Goal: Task Accomplishment & Management: Manage account settings

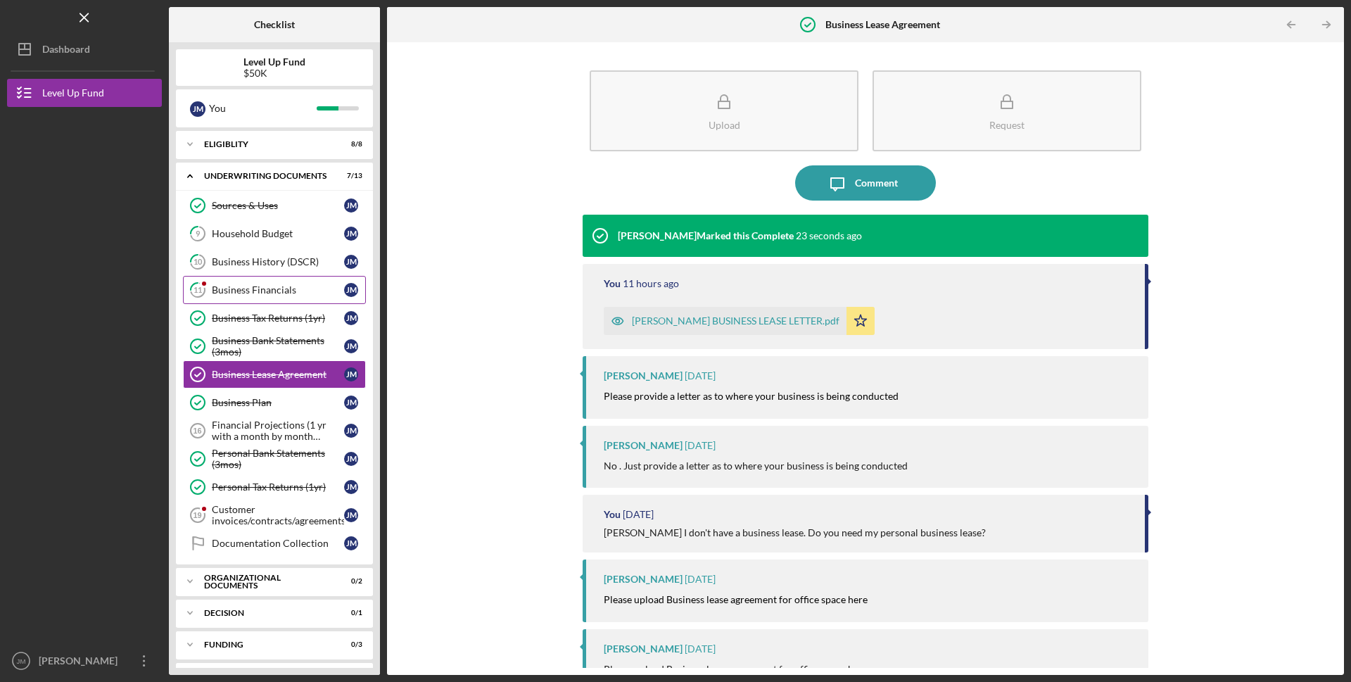
click at [232, 286] on div "Business Financials" at bounding box center [278, 289] width 132 height 11
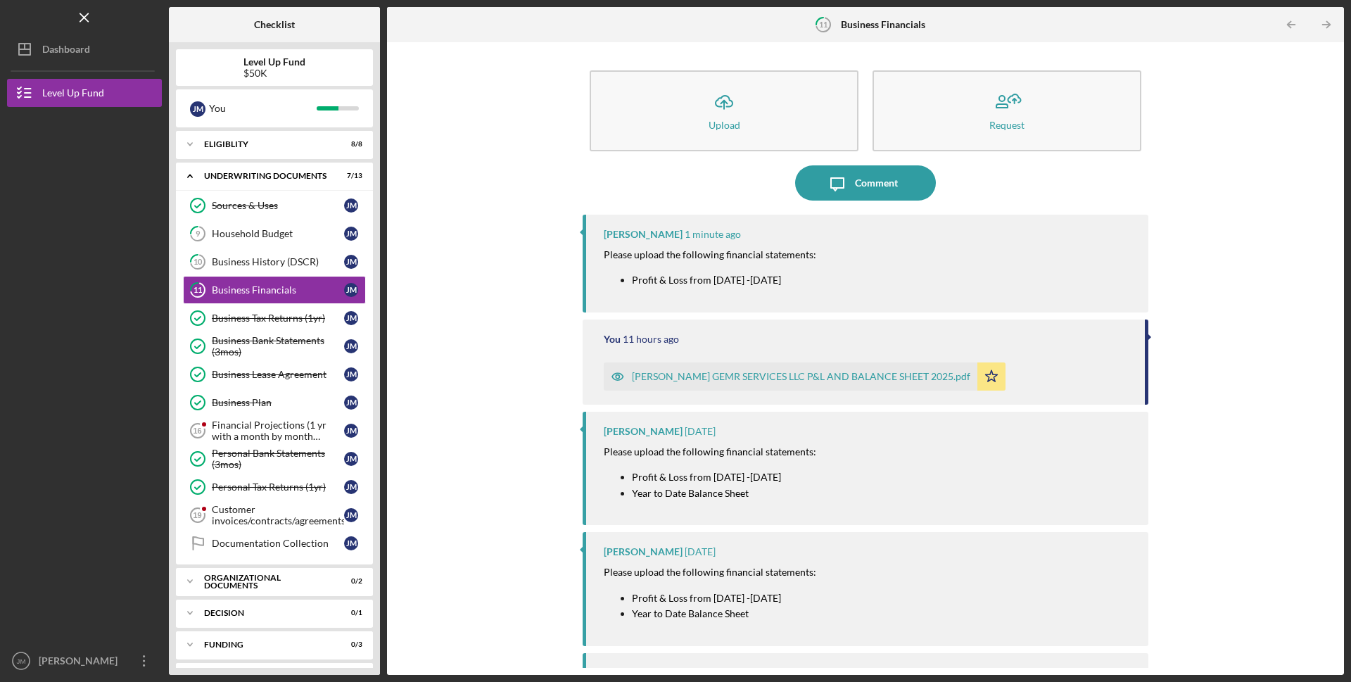
click at [18, 355] on div at bounding box center [84, 242] width 155 height 270
click at [713, 372] on div "[PERSON_NAME] GEMR SERVICES LLC P&L AND BALANCE SHEET 2025.pdf" at bounding box center [801, 376] width 338 height 11
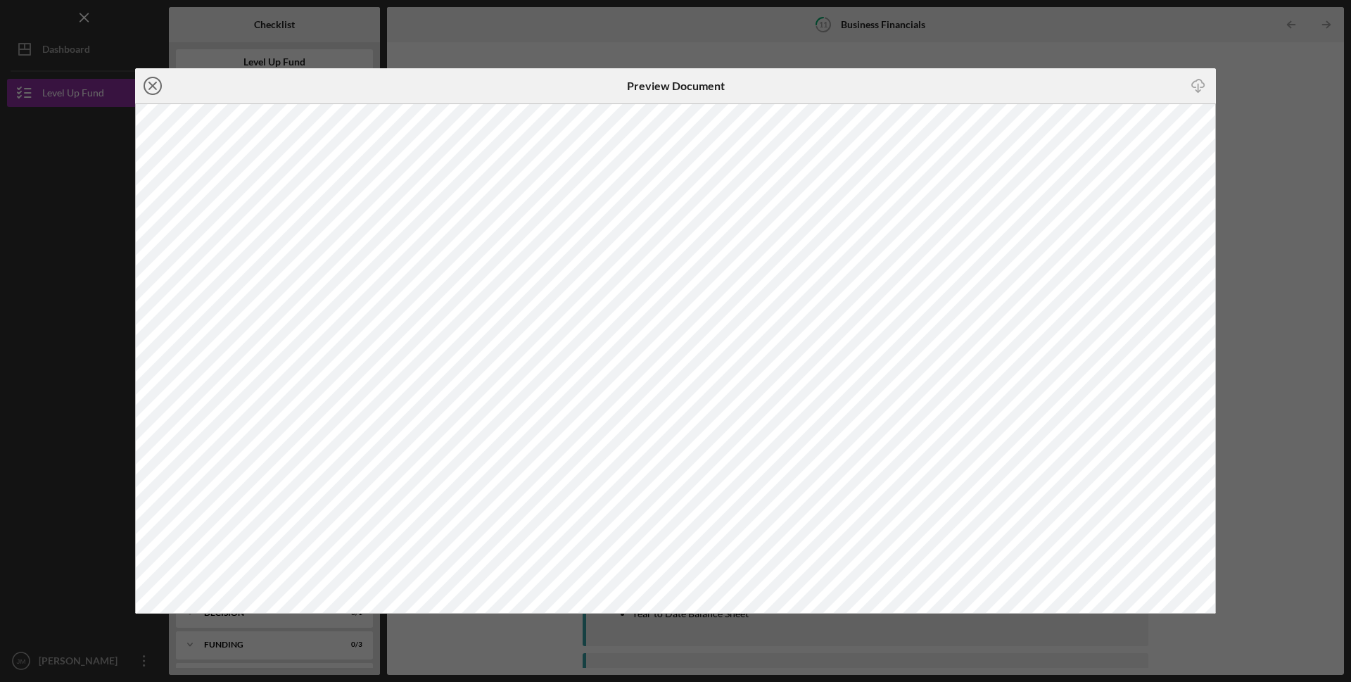
click at [152, 89] on icon "Icon/Close" at bounding box center [152, 85] width 35 height 35
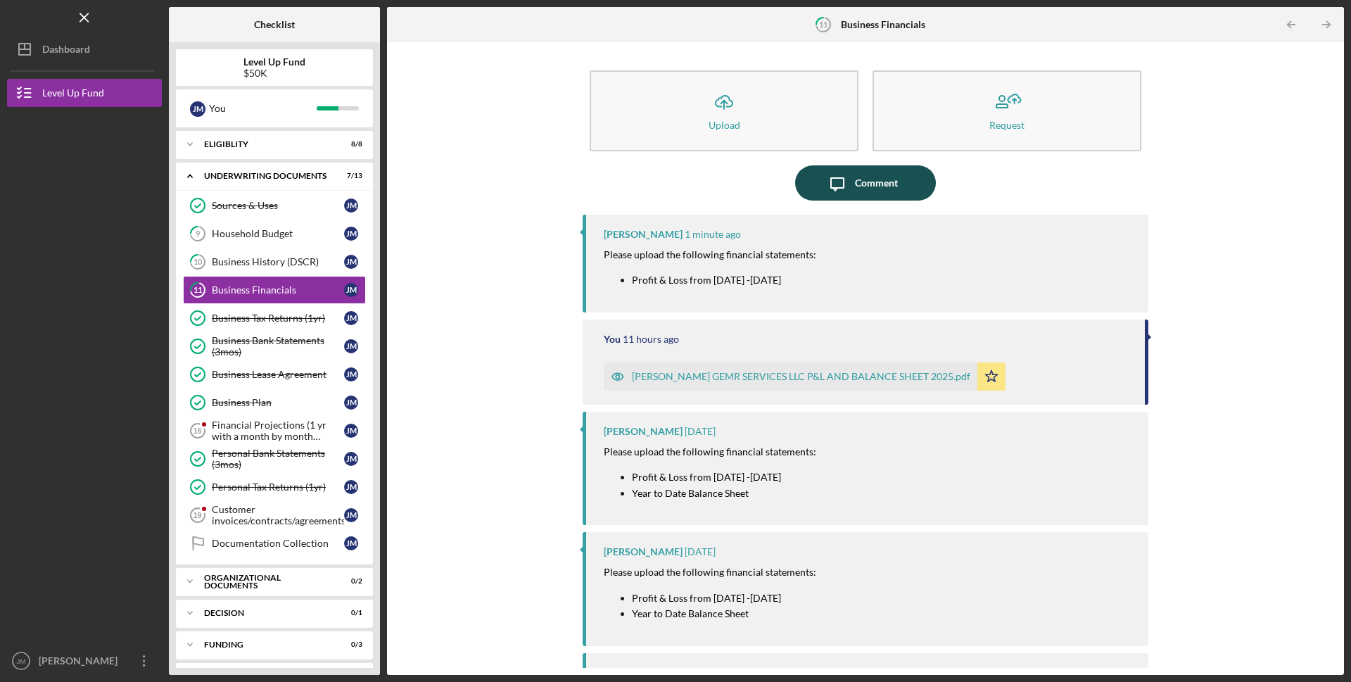
click at [844, 185] on icon "Icon/Message" at bounding box center [837, 182] width 35 height 35
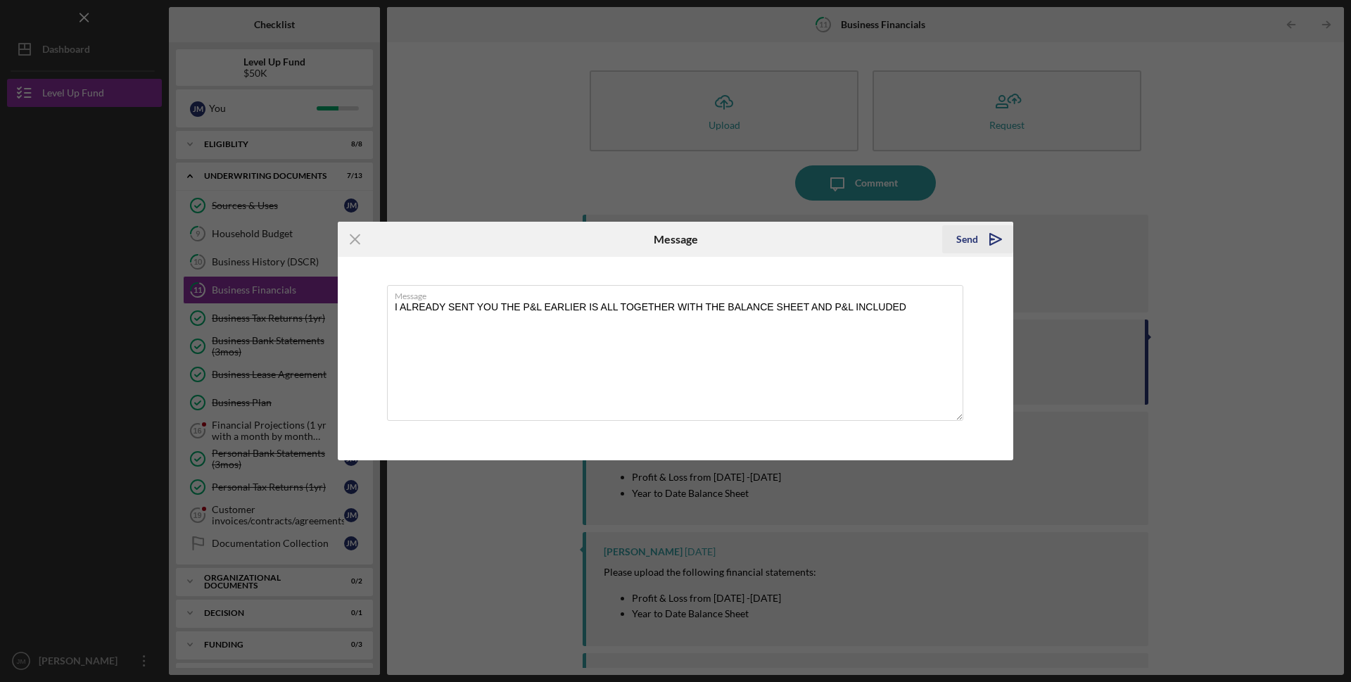
type textarea "I ALREADY SENT YOU THE P&L EARLIER IS ALL TOGETHER WITH THE BALANCE SHEET AND P…"
click at [967, 236] on div "Send" at bounding box center [967, 239] width 22 height 28
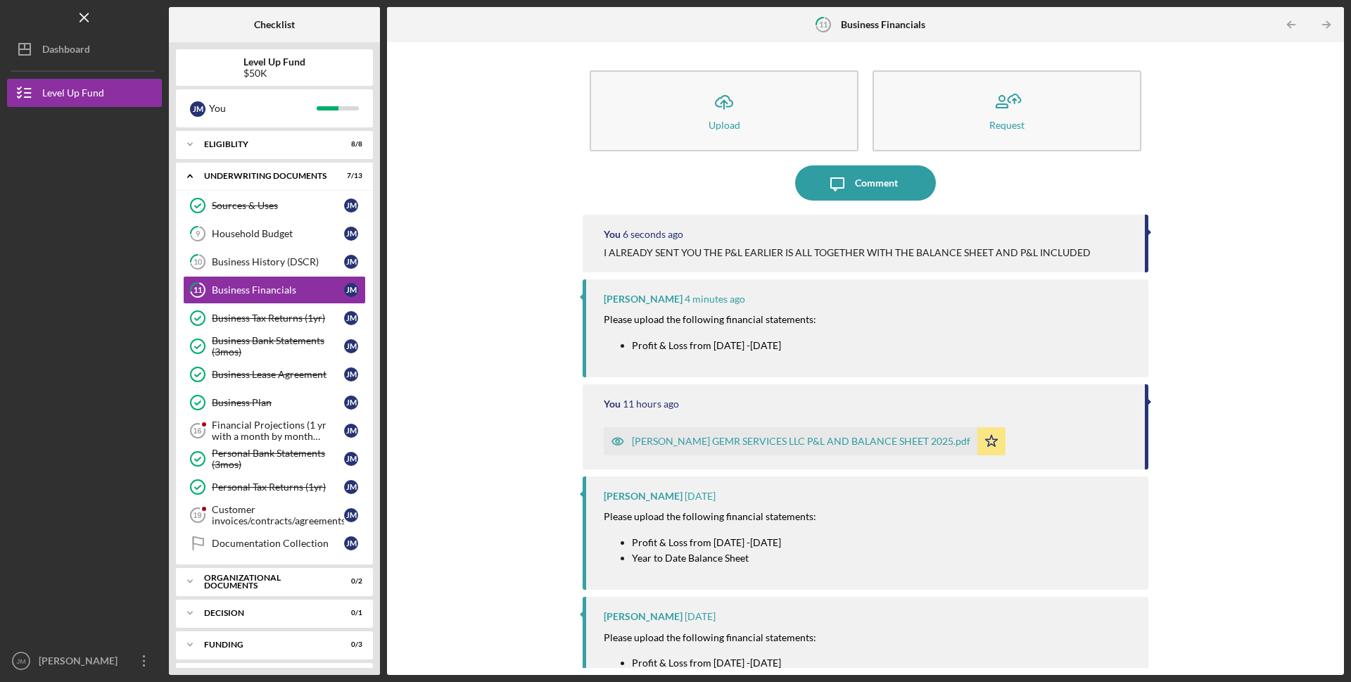
click at [797, 435] on div "[PERSON_NAME] GEMR SERVICES LLC P&L AND BALANCE SHEET 2025.pdf" at bounding box center [791, 441] width 374 height 28
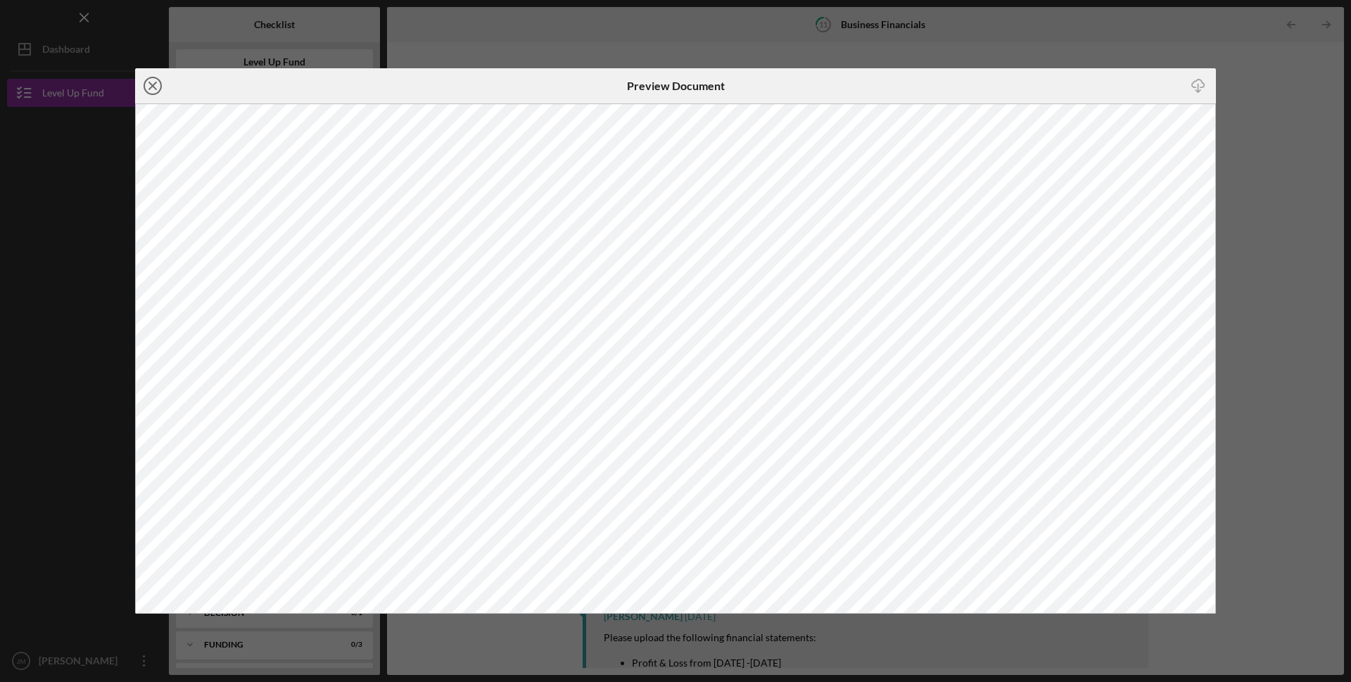
click at [156, 84] on icon "Icon/Close" at bounding box center [152, 85] width 35 height 35
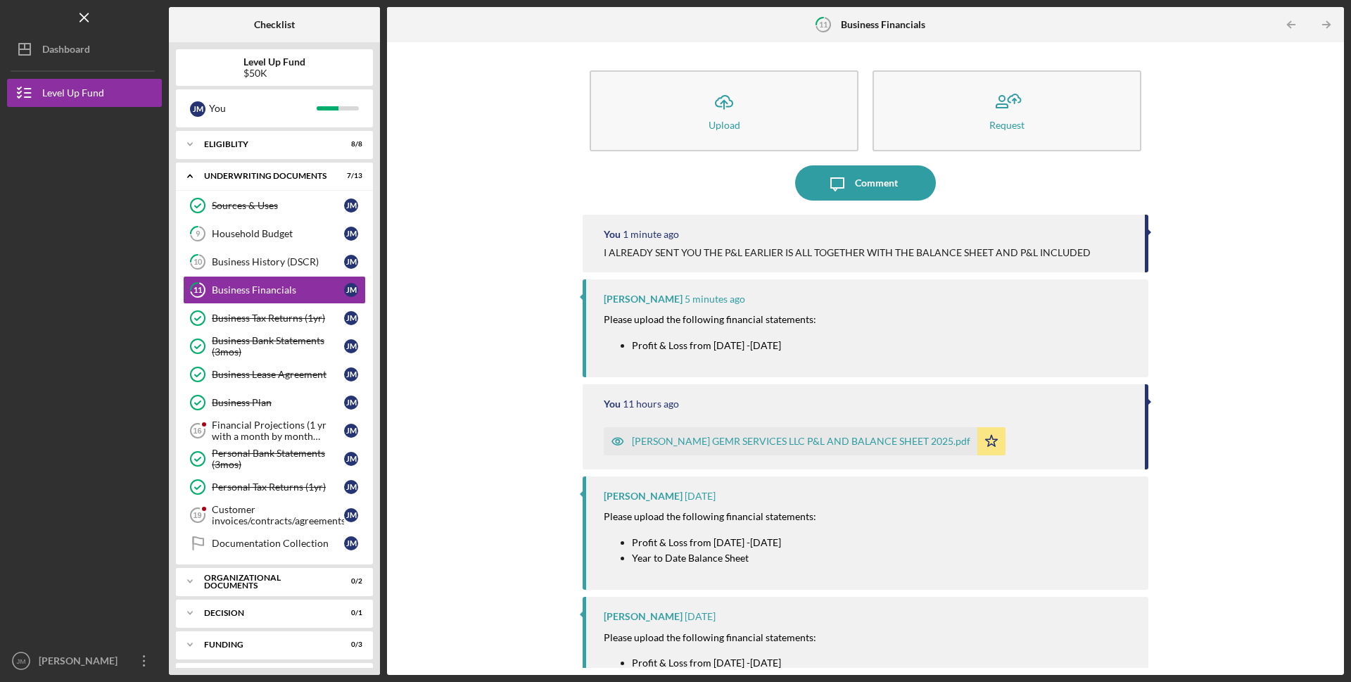
click at [94, 251] on div at bounding box center [84, 242] width 155 height 270
click at [232, 227] on link "9 Household Budget [PERSON_NAME]" at bounding box center [274, 234] width 183 height 28
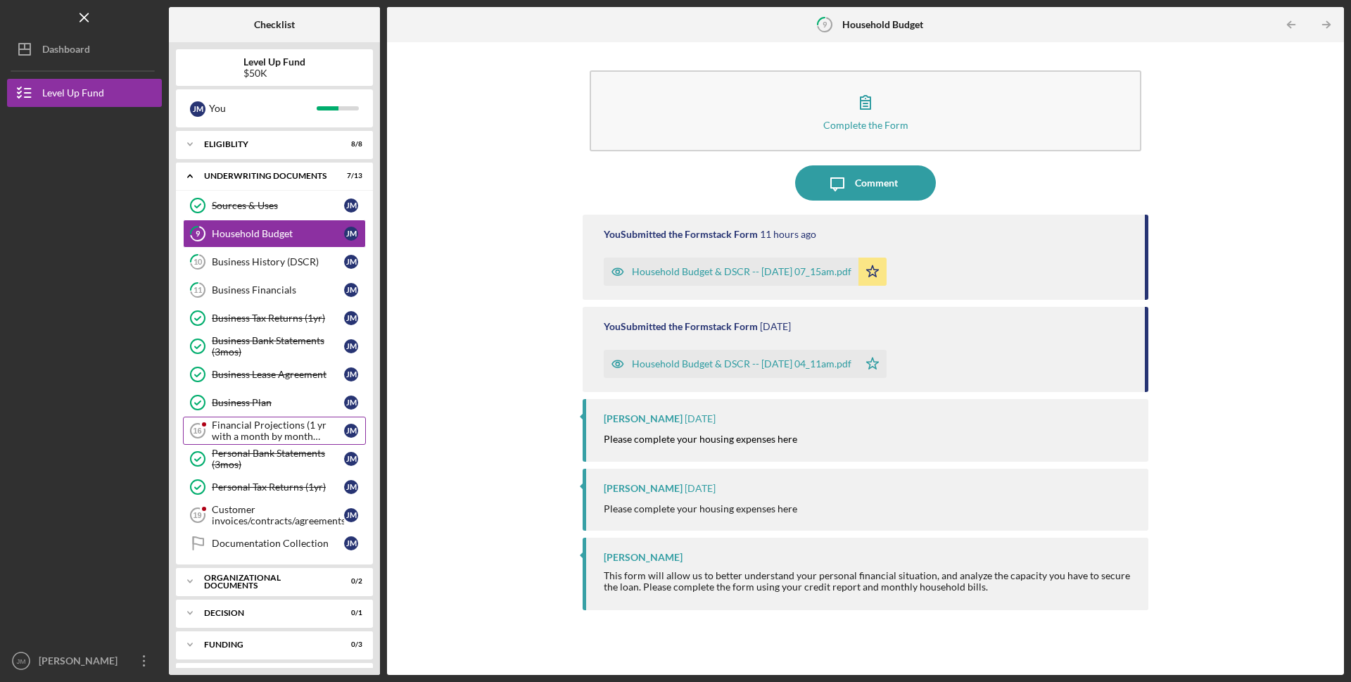
click at [262, 433] on div "Financial Projections (1 yr with a month by month breakdown)" at bounding box center [278, 430] width 132 height 23
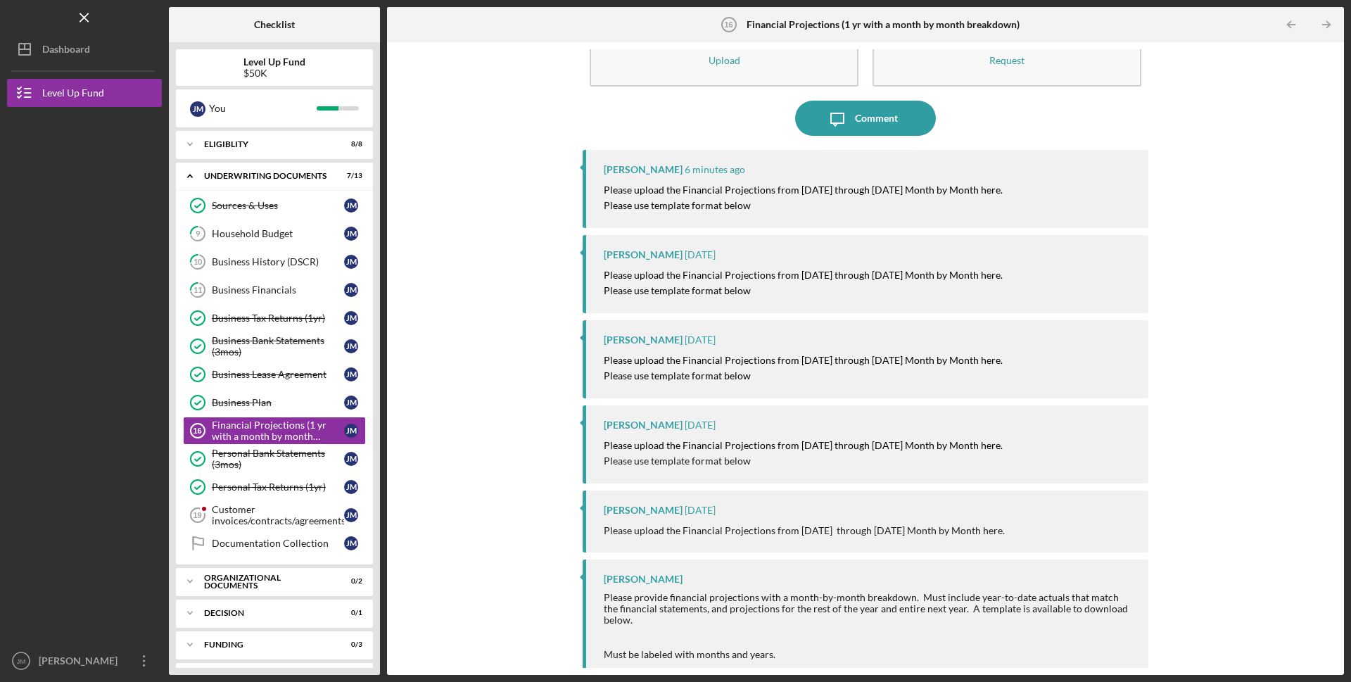
scroll to position [110, 0]
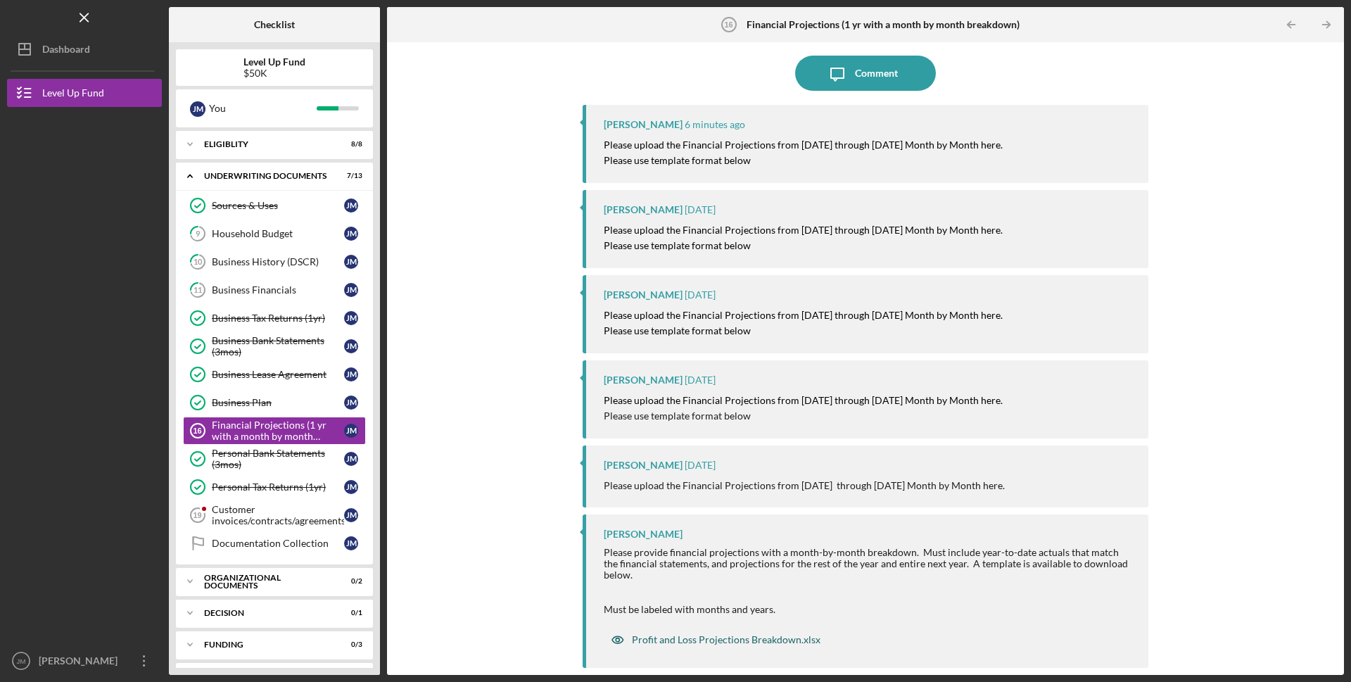
click at [783, 635] on div "Profit and Loss Projections Breakdown.xlsx" at bounding box center [726, 639] width 189 height 11
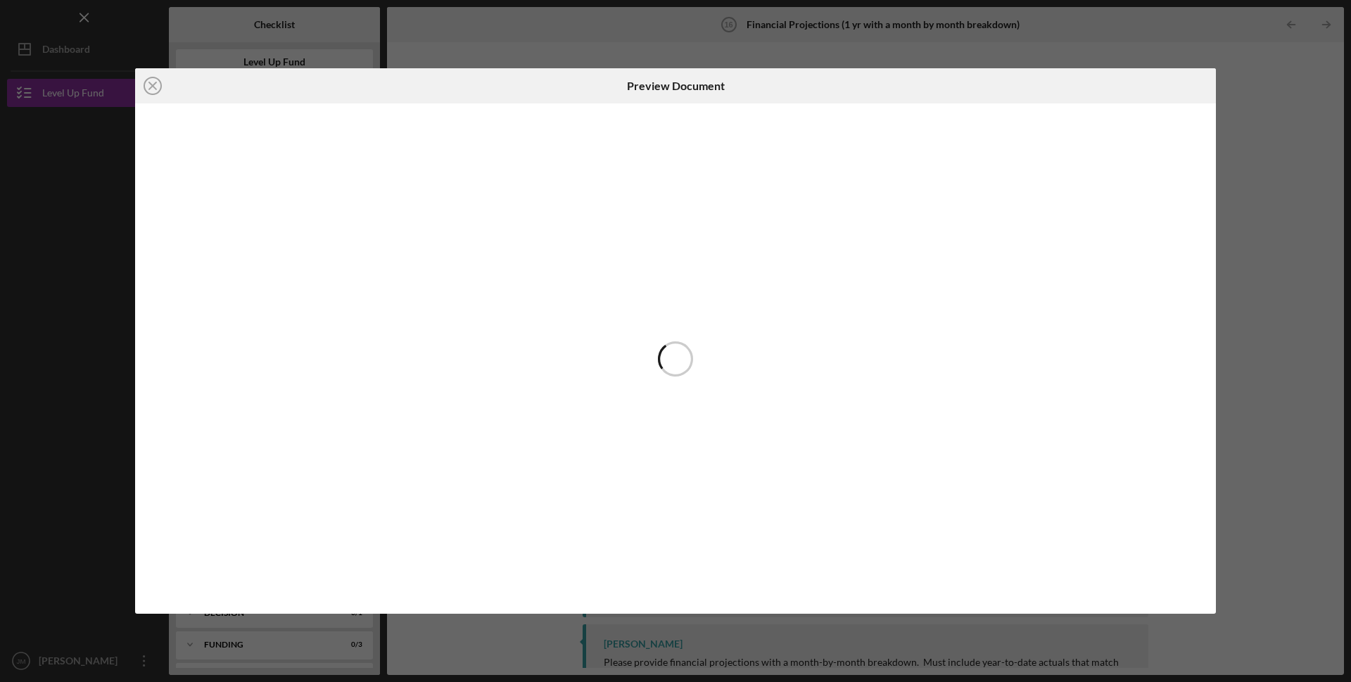
scroll to position [110, 0]
click at [148, 85] on icon "Icon/Close" at bounding box center [152, 85] width 35 height 35
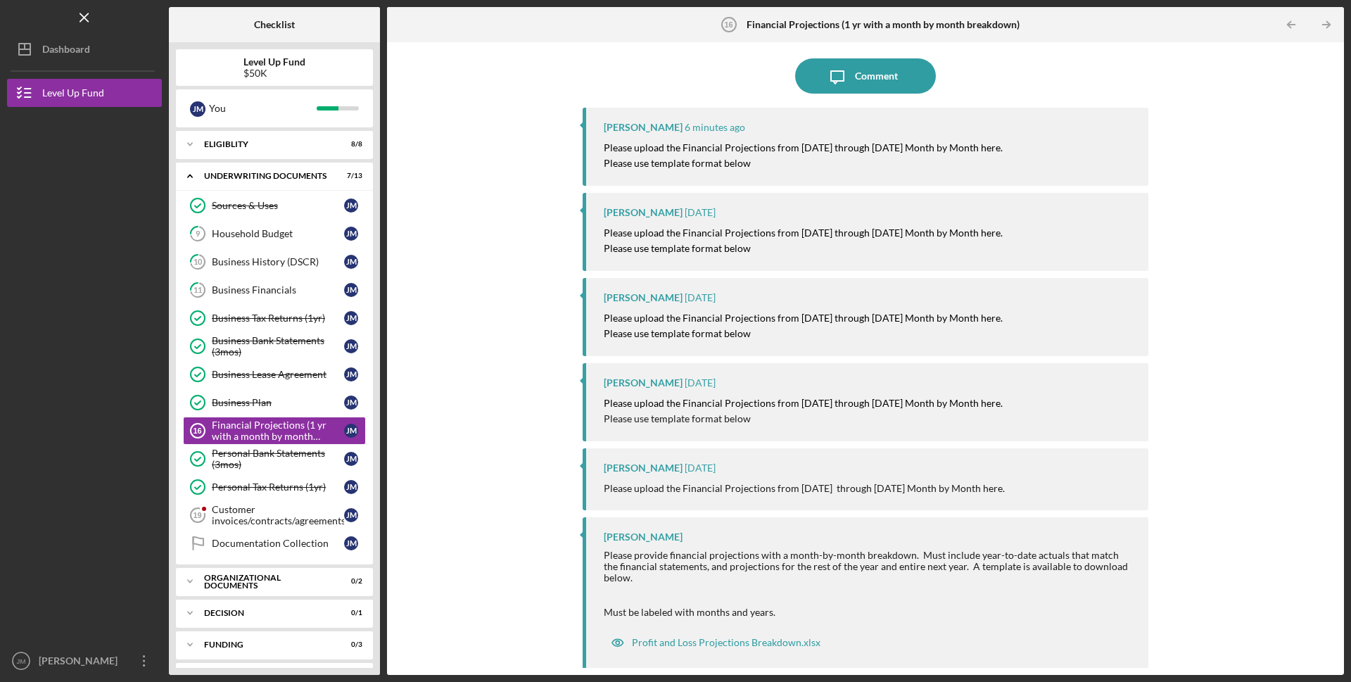
scroll to position [110, 0]
click at [751, 636] on div "Profit and Loss Projections Breakdown.xlsx" at bounding box center [726, 639] width 189 height 11
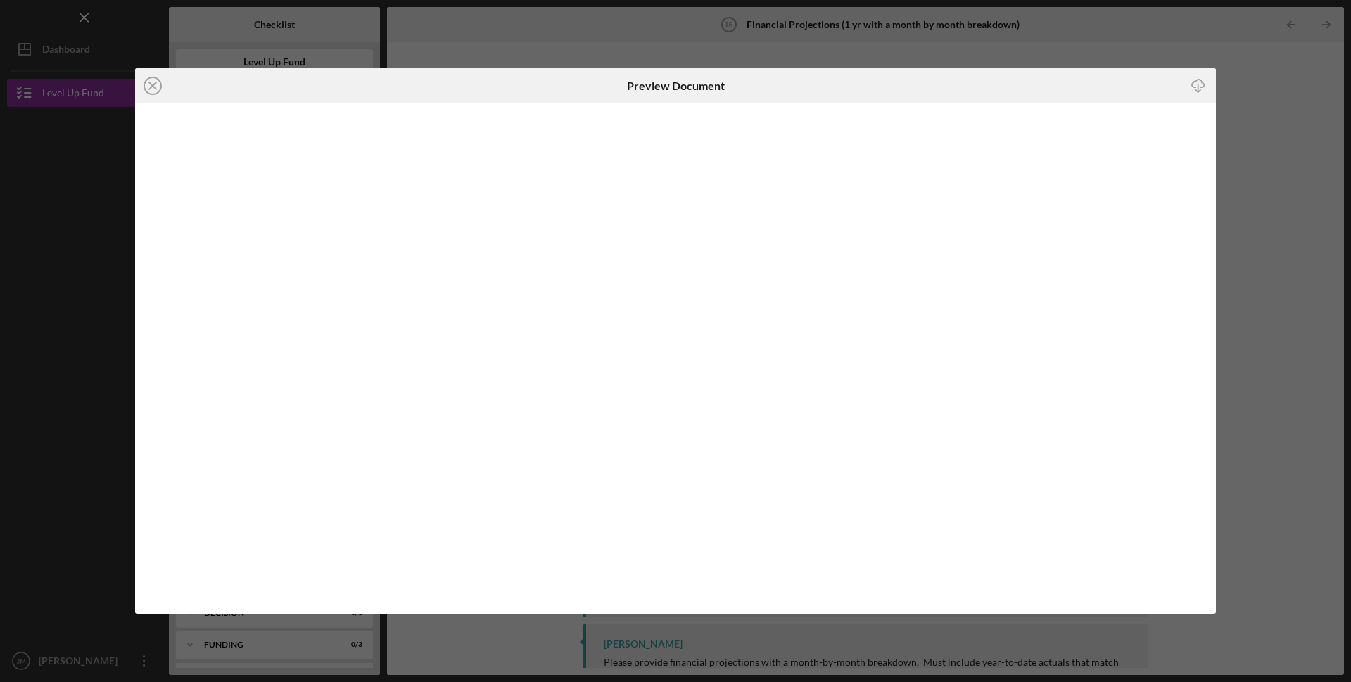
click at [42, 312] on div "Icon/Close Preview Document Icon/Download" at bounding box center [675, 341] width 1351 height 682
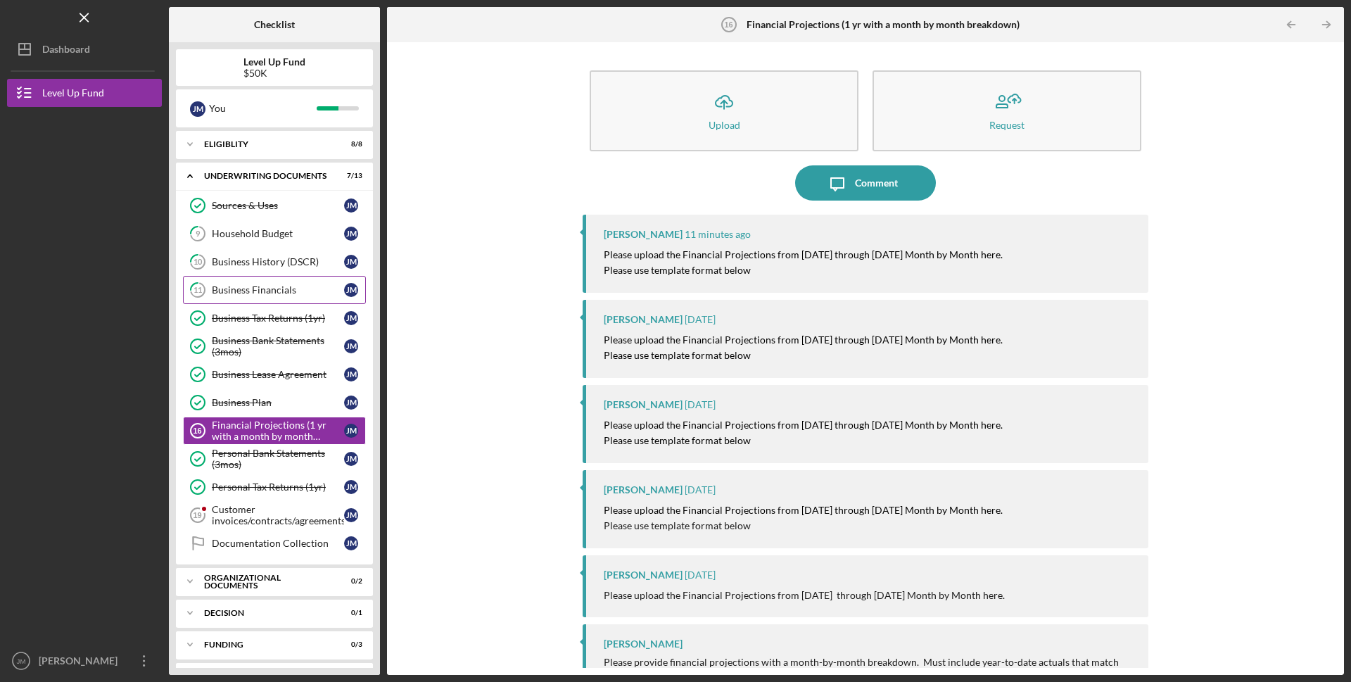
click at [224, 295] on div "Business Financials" at bounding box center [278, 289] width 132 height 11
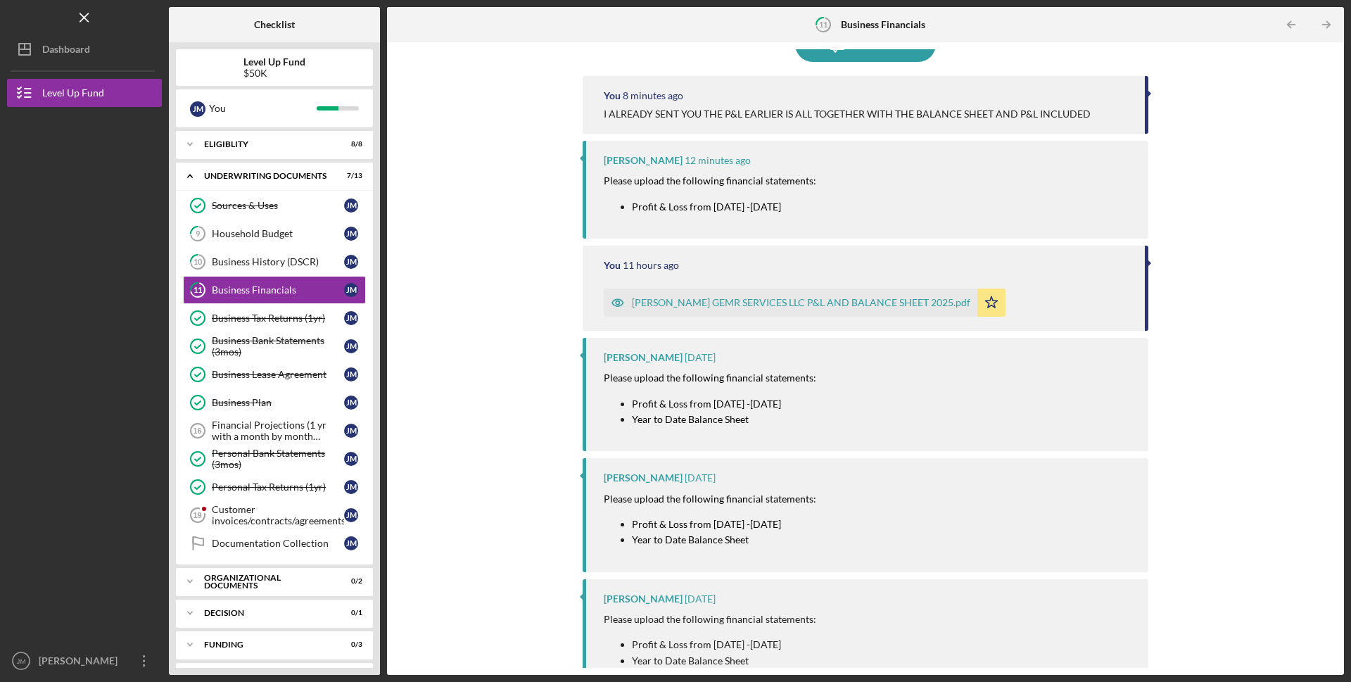
scroll to position [139, 0]
click at [260, 509] on div "Customer invoices/contracts/agreements" at bounding box center [278, 515] width 132 height 23
